Goal: Obtain resource: Download file/media

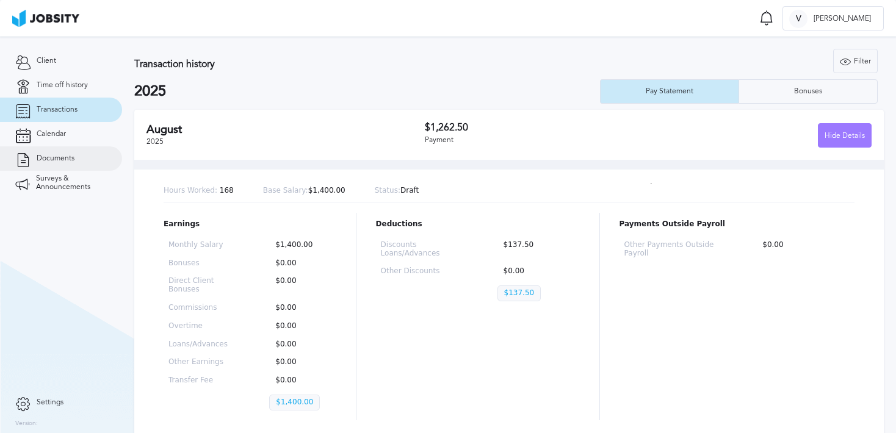
click at [78, 148] on link "Documents" at bounding box center [61, 158] width 122 height 24
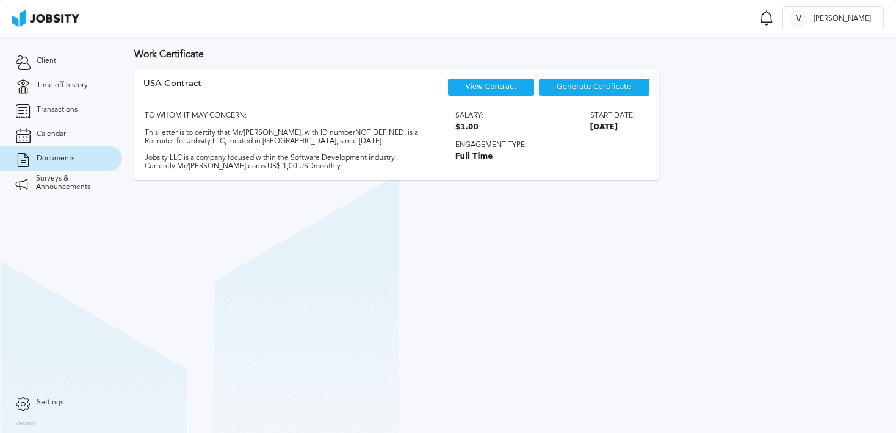
click at [382, 129] on div "TO WHOM IT MAY CONCERN: This letter is to certify that Mr/[PERSON_NAME], with I…" at bounding box center [282, 137] width 278 height 68
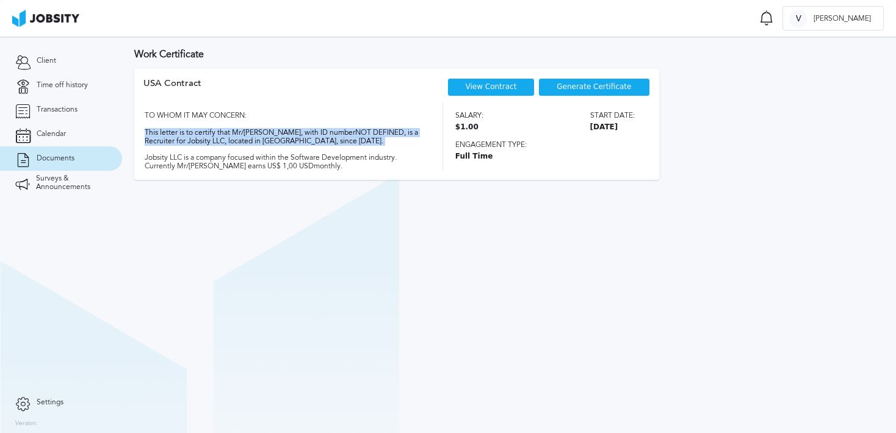
click at [382, 129] on div "TO WHOM IT MAY CONCERN: This letter is to certify that Mr/[PERSON_NAME], with I…" at bounding box center [282, 137] width 278 height 68
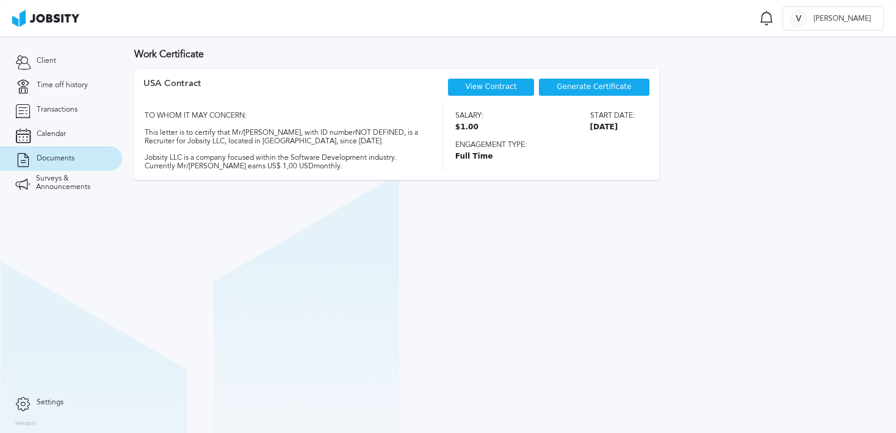
click at [398, 132] on div "TO WHOM IT MAY CONCERN: This letter is to certify that Mr/[PERSON_NAME], with I…" at bounding box center [282, 137] width 278 height 68
drag, startPoint x: 403, startPoint y: 132, endPoint x: 368, endPoint y: 129, distance: 35.5
click at [368, 129] on div "TO WHOM IT MAY CONCERN: This letter is to certify that Mr/[PERSON_NAME], with I…" at bounding box center [282, 137] width 278 height 68
click at [410, 133] on div "TO WHOM IT MAY CONCERN: This letter is to certify that Mr/[PERSON_NAME], with I…" at bounding box center [282, 137] width 278 height 68
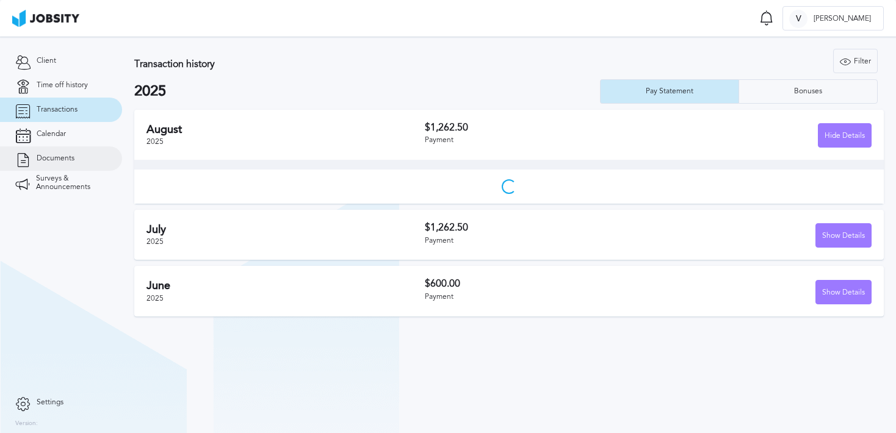
click at [41, 156] on span "Documents" at bounding box center [56, 158] width 38 height 9
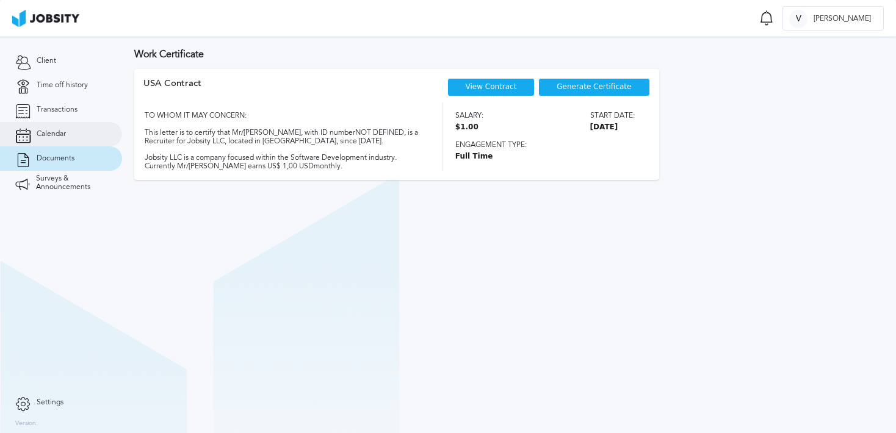
click at [52, 135] on span "Calendar" at bounding box center [51, 134] width 29 height 9
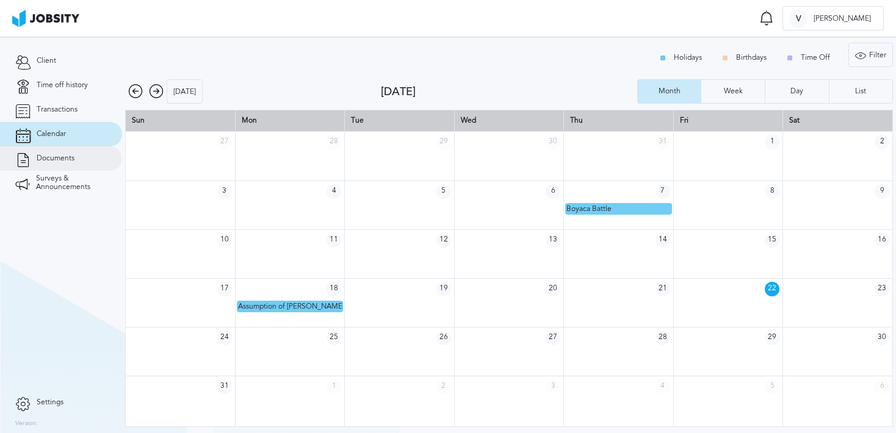
click at [57, 150] on link "Documents" at bounding box center [61, 158] width 122 height 24
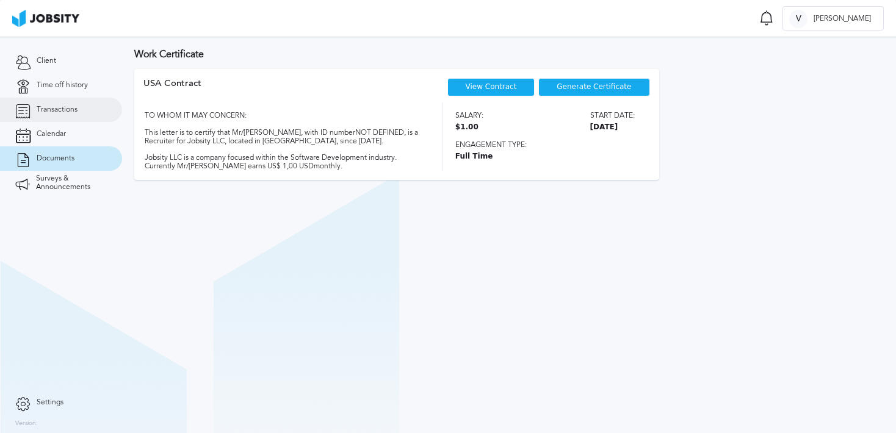
click at [35, 118] on link "Transactions" at bounding box center [61, 110] width 122 height 24
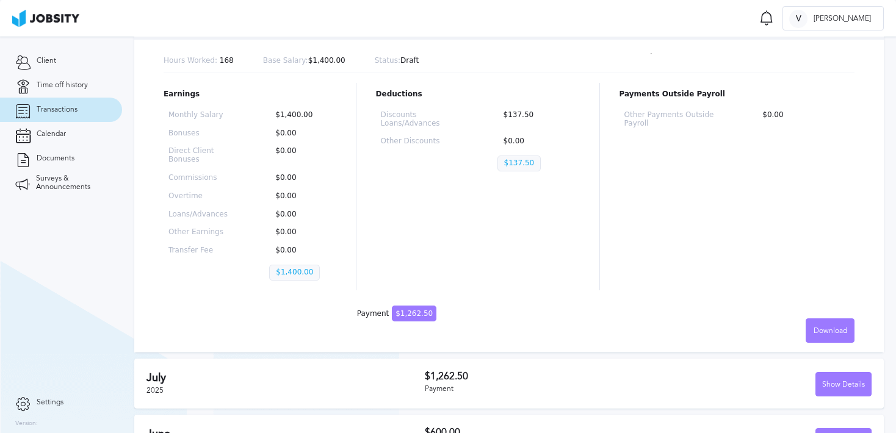
scroll to position [168, 0]
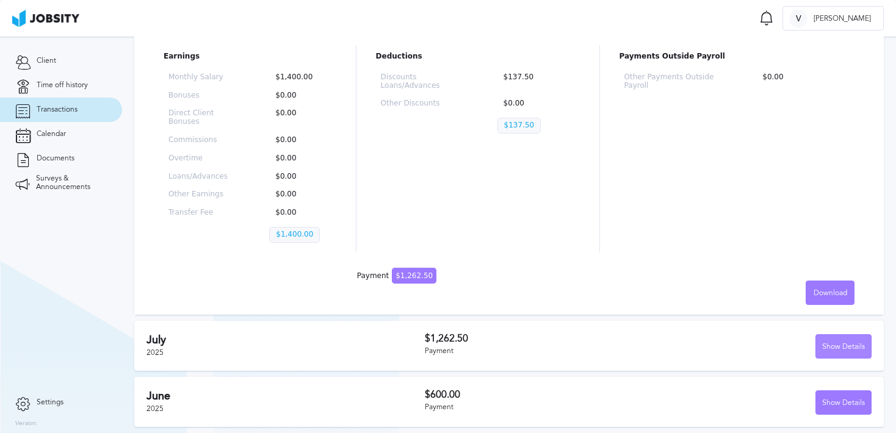
click at [846, 341] on div "Show Details" at bounding box center [843, 347] width 55 height 24
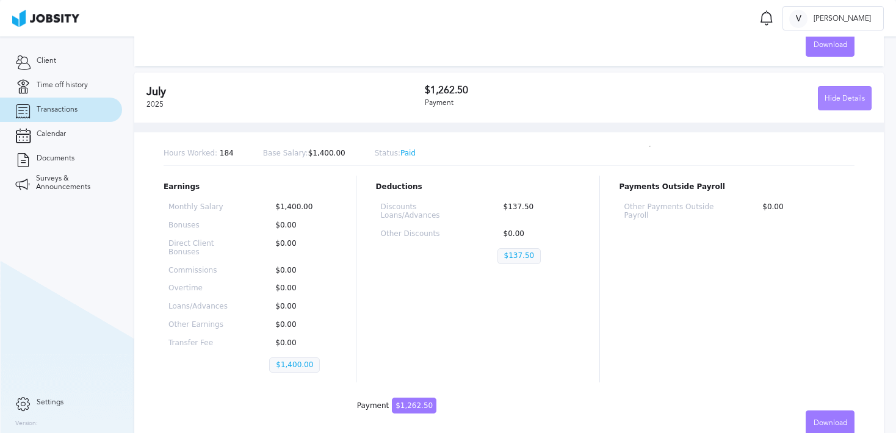
scroll to position [490, 0]
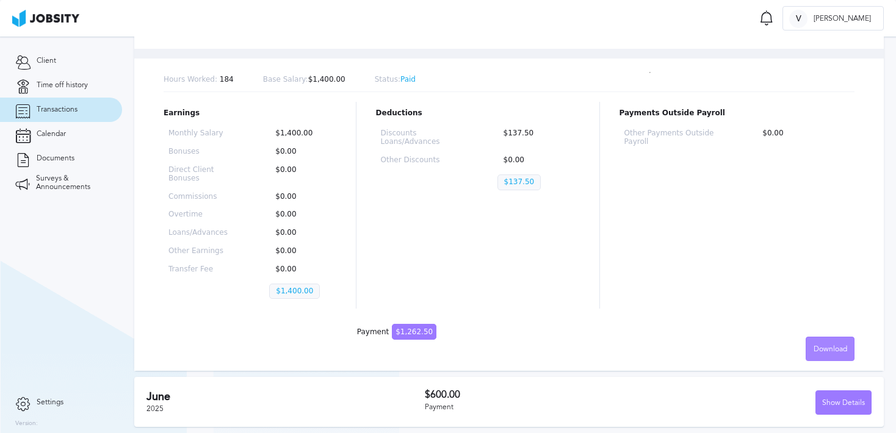
click at [828, 341] on div "Download" at bounding box center [830, 350] width 48 height 24
click at [826, 377] on li "Spanish" at bounding box center [830, 373] width 49 height 24
